Goal: Navigation & Orientation: Go to known website

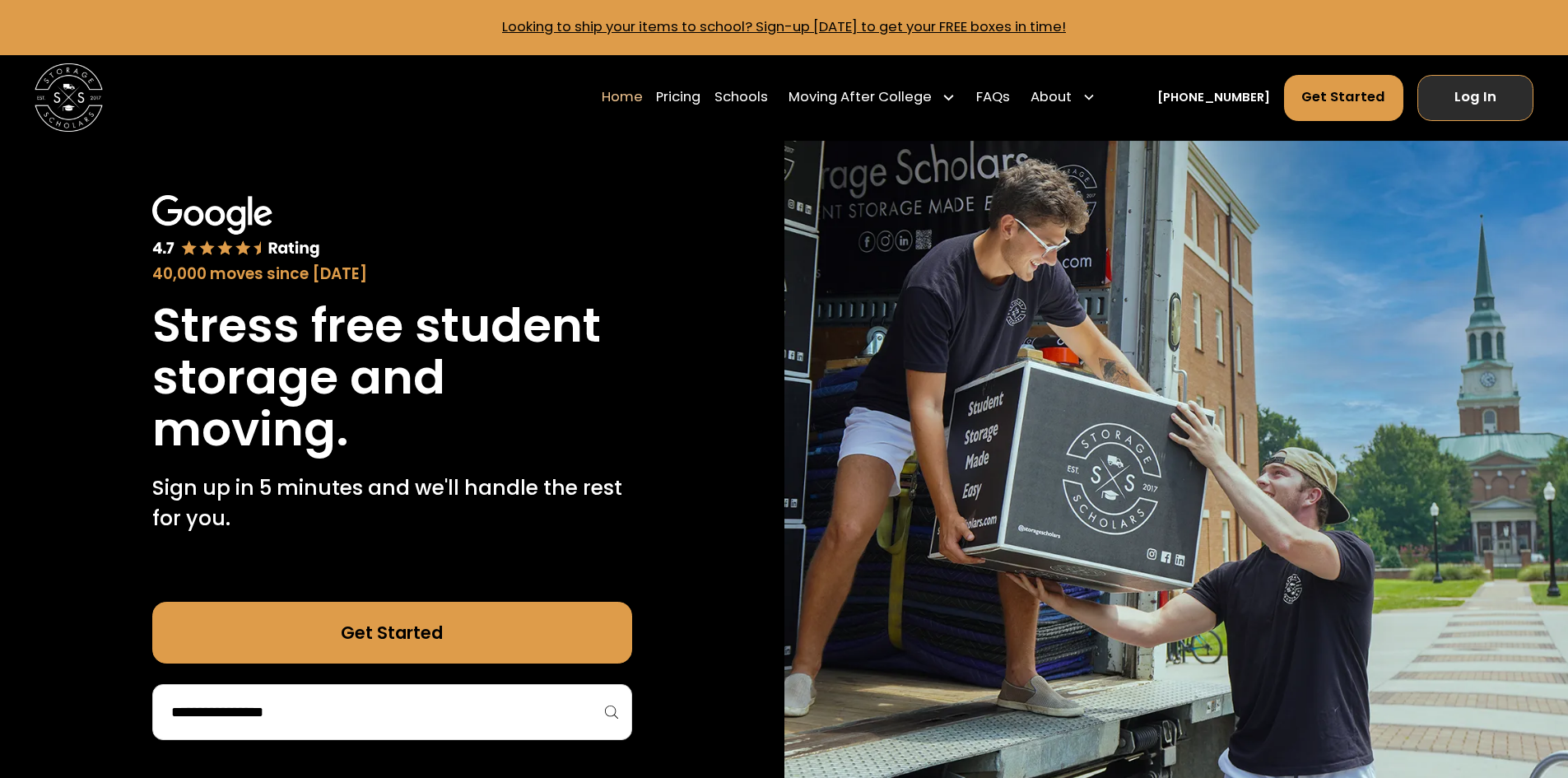
click at [1477, 105] on link "Log In" at bounding box center [1476, 98] width 116 height 46
